Goal: Communication & Community: Share content

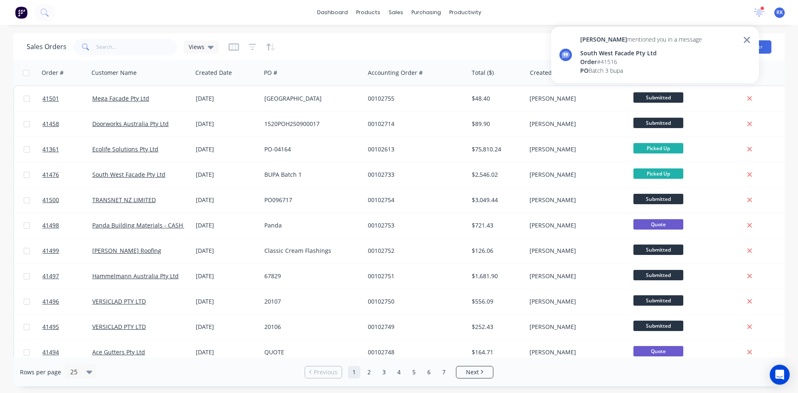
click at [611, 55] on div "South West Facade Pty Ltd" at bounding box center [641, 53] width 122 height 9
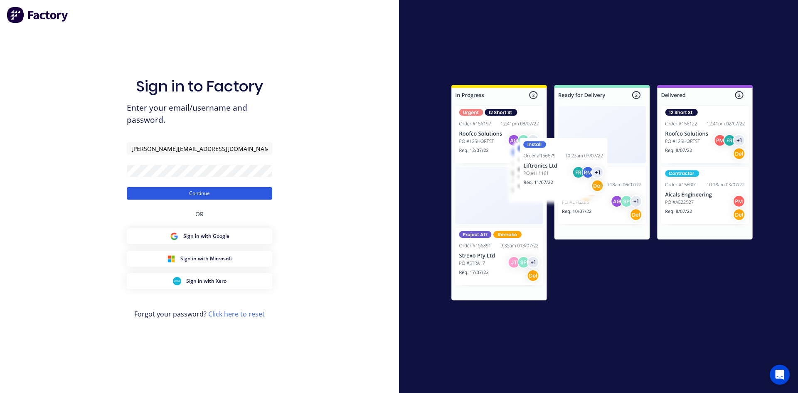
click at [226, 189] on button "Continue" at bounding box center [199, 193] width 145 height 12
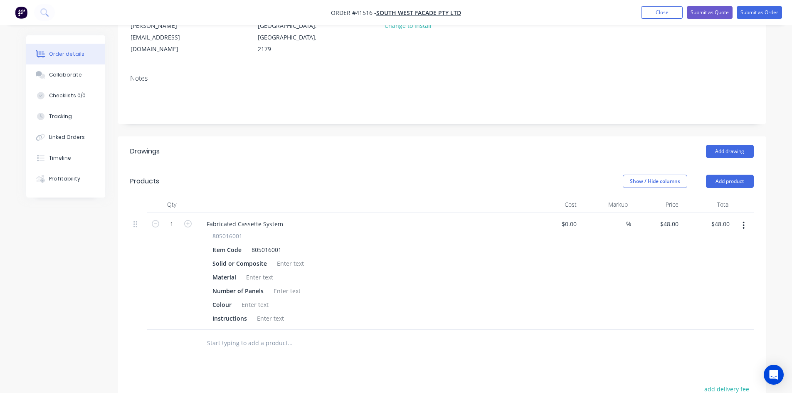
scroll to position [125, 0]
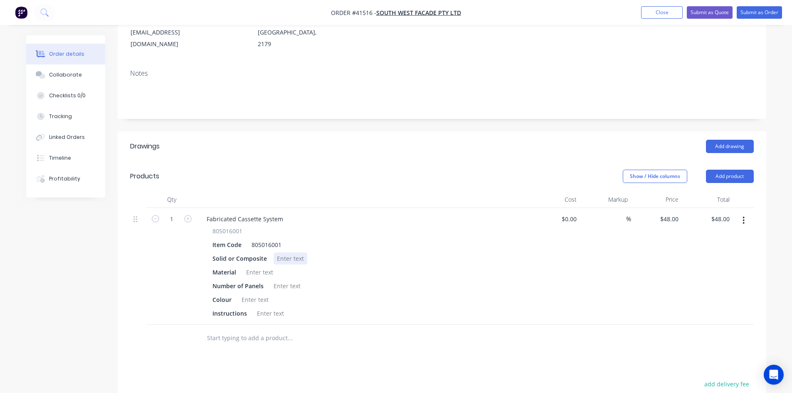
click at [283, 252] on div at bounding box center [290, 258] width 34 height 12
click at [259, 266] on div at bounding box center [260, 272] width 34 height 12
click at [291, 280] on div at bounding box center [287, 286] width 34 height 12
click at [264, 293] on div at bounding box center [255, 299] width 34 height 12
click at [268, 307] on div at bounding box center [271, 313] width 34 height 12
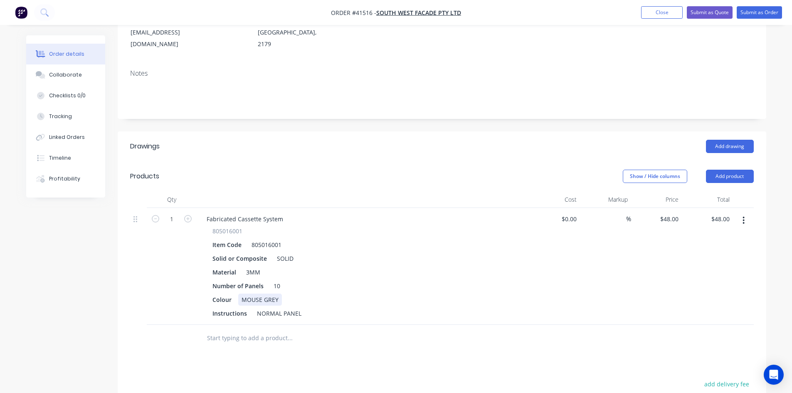
click at [430, 269] on div "805016001 Item Code 805016001 Solid or Composite SOLID Material 3MM Number of P…" at bounding box center [363, 273] width 326 height 93
click at [58, 73] on div "Collaborate" at bounding box center [65, 74] width 33 height 7
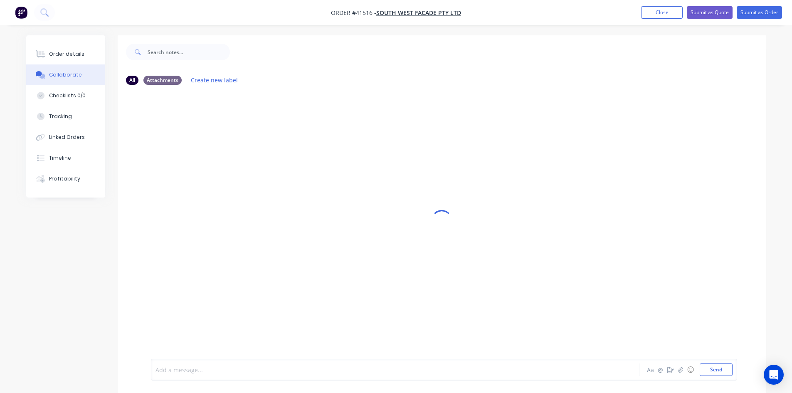
click at [237, 368] on div at bounding box center [372, 369] width 432 height 9
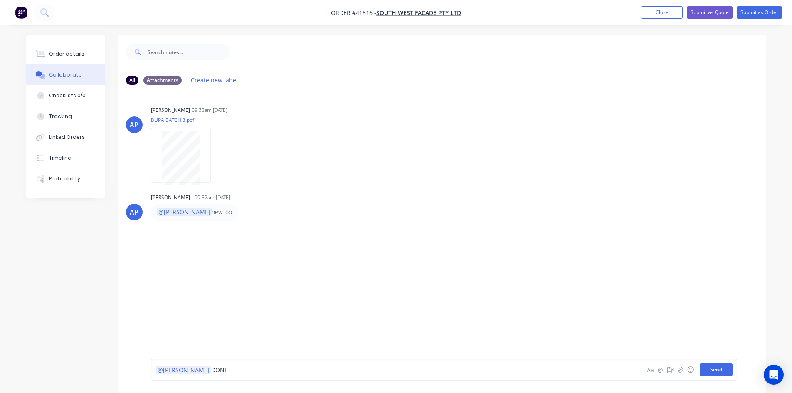
click at [716, 369] on button "Send" at bounding box center [716, 369] width 33 height 12
click at [520, 264] on div "AP [PERSON_NAME] 09:32am [DATE] BUPA BATCH 3.pdf Labels Download AP [PERSON_NAM…" at bounding box center [442, 224] width 648 height 267
